Goal: Task Accomplishment & Management: Manage account settings

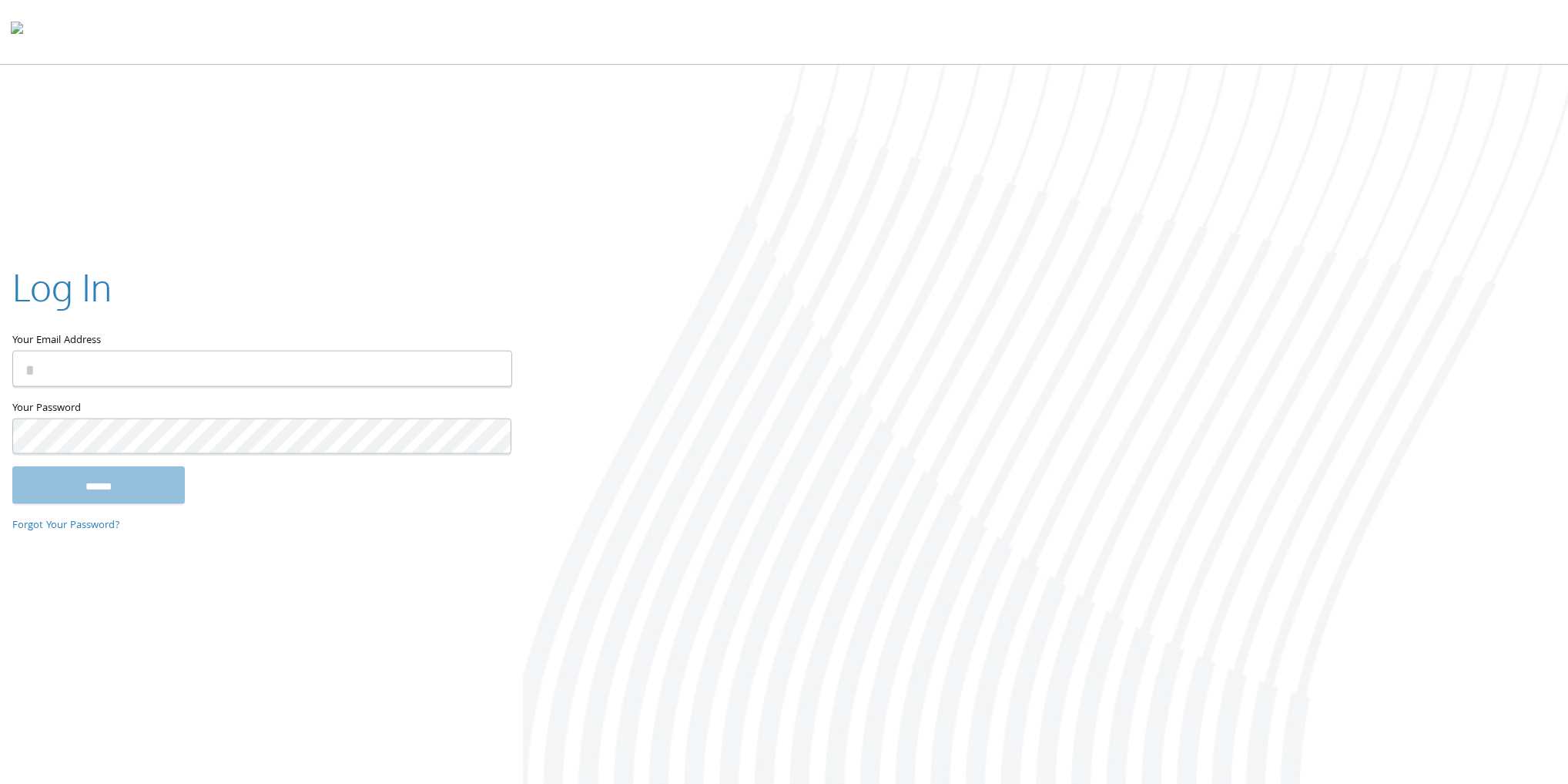
click at [371, 376] on input "Your Email Address" at bounding box center [262, 368] width 499 height 36
type input "**********"
click at [147, 496] on input "******" at bounding box center [99, 485] width 172 height 37
